Goal: Check status: Check status

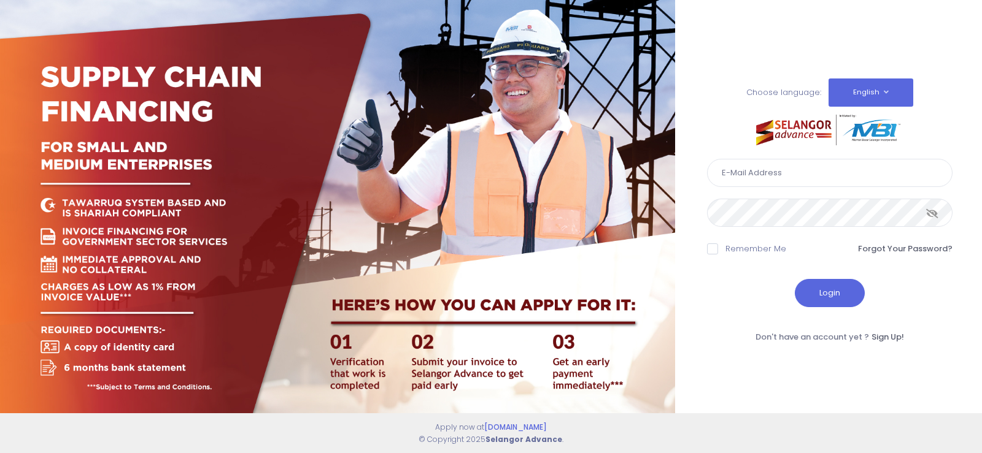
type input "[EMAIL_ADDRESS][DOMAIN_NAME]"
click at [841, 297] on button "Login" at bounding box center [830, 293] width 70 height 28
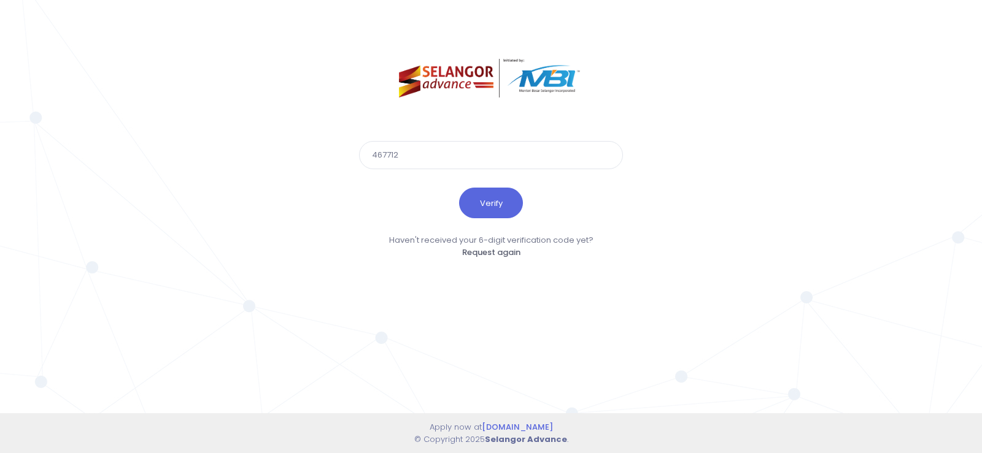
type input "467712"
click at [459, 188] on button "Verify" at bounding box center [491, 203] width 64 height 31
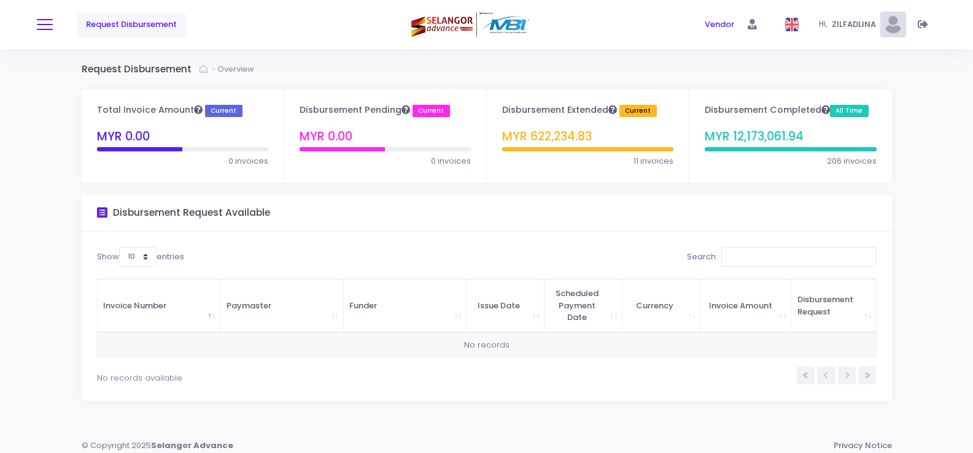
click at [47, 23] on button at bounding box center [45, 25] width 16 height 16
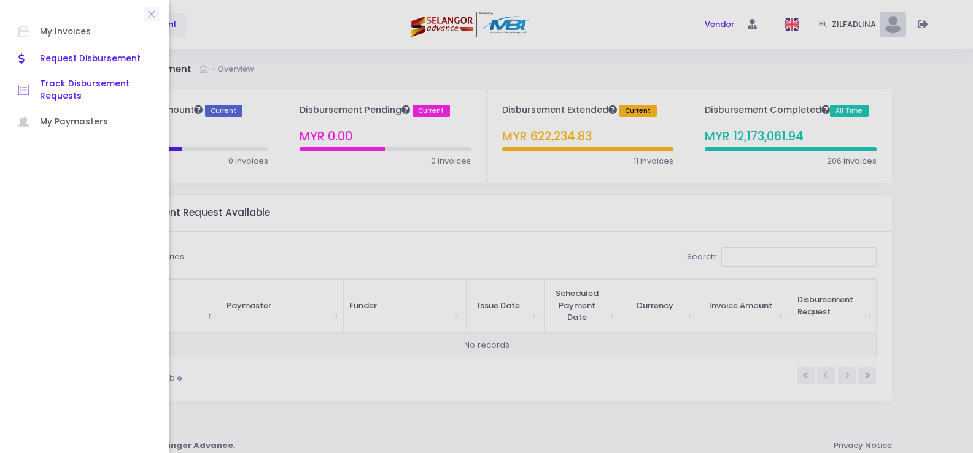
click at [81, 86] on span "Track Disbursement Requests" at bounding box center [95, 90] width 110 height 25
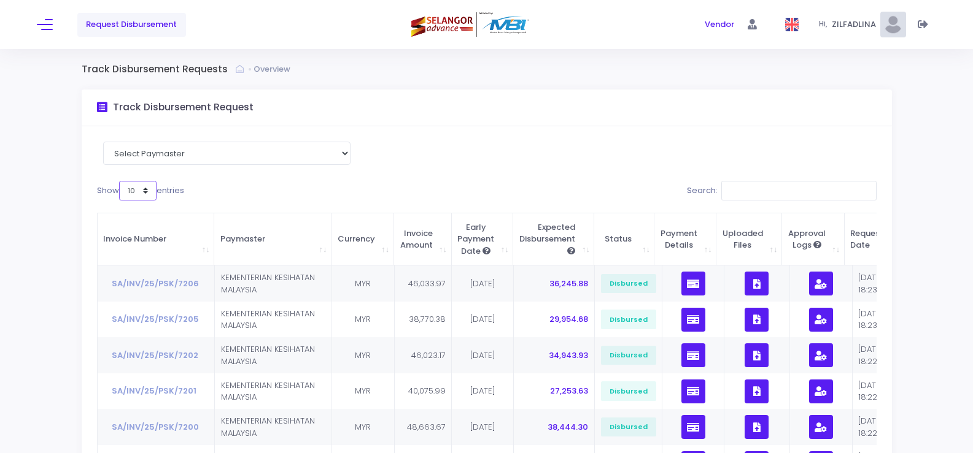
click at [145, 186] on select "10 25 50 100" at bounding box center [137, 191] width 37 height 20
click at [266, 188] on div "Show 10 25 50 100 entries" at bounding box center [289, 193] width 384 height 24
